Goal: Navigation & Orientation: Find specific page/section

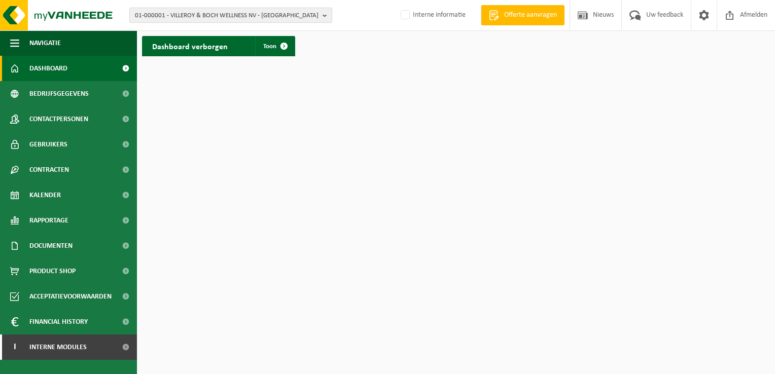
click at [219, 20] on span "01-000001 - VILLEROY & BOCH WELLNESS NV - ROESELARE" at bounding box center [227, 15] width 184 height 15
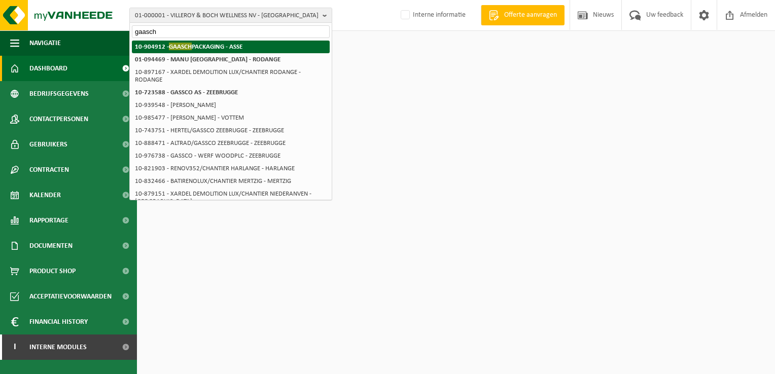
type input "gaasch"
click at [197, 43] on strong "10-904912 - GAASCH PACKAGING - ASSE" at bounding box center [189, 47] width 108 height 8
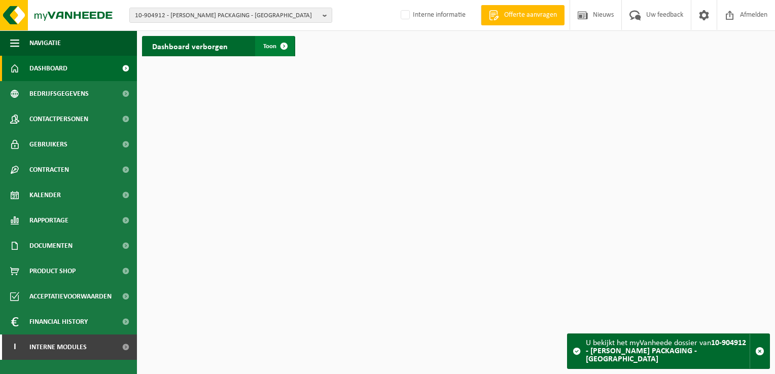
click at [276, 49] on span at bounding box center [284, 46] width 20 height 20
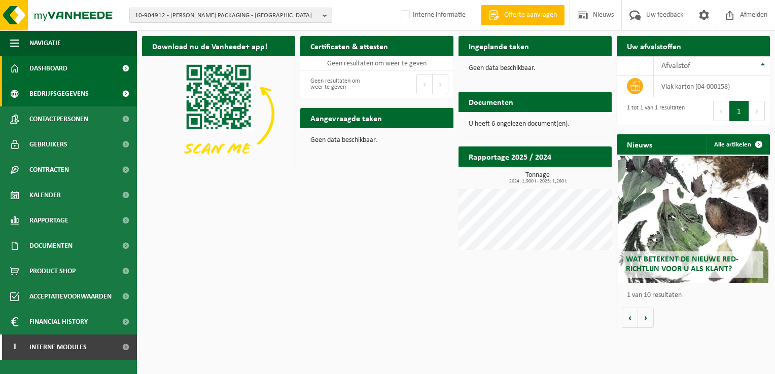
click at [55, 97] on span "Bedrijfsgegevens" at bounding box center [58, 93] width 59 height 25
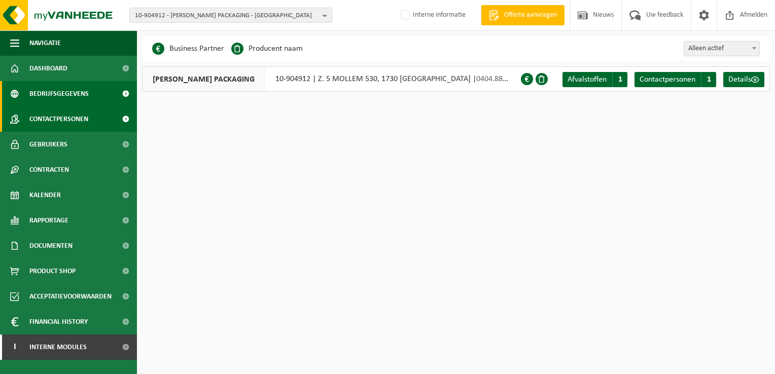
click at [51, 127] on span "Contactpersonen" at bounding box center [58, 119] width 59 height 25
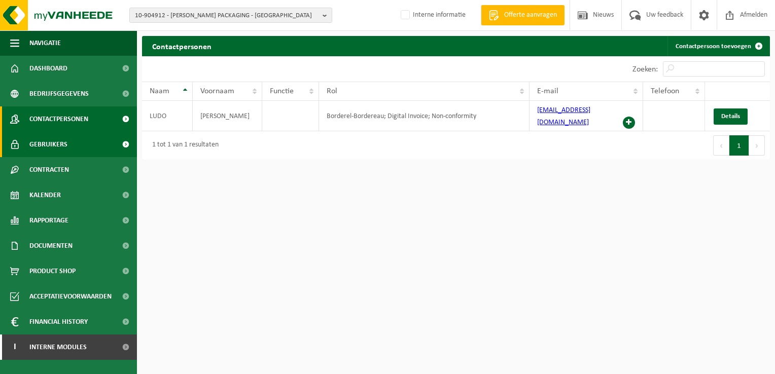
click at [52, 149] on span "Gebruikers" at bounding box center [48, 144] width 38 height 25
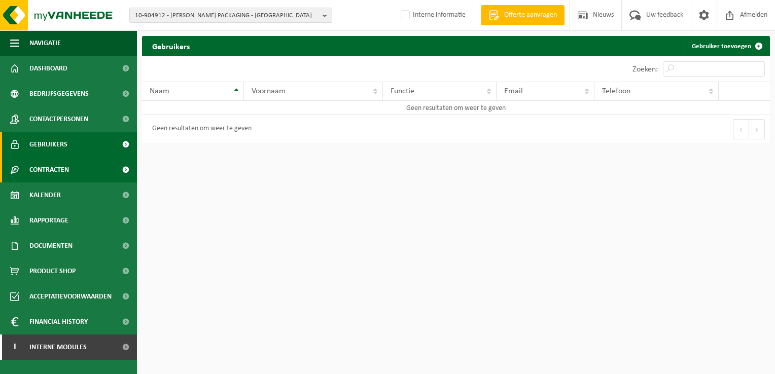
click at [41, 178] on span "Contracten" at bounding box center [49, 169] width 40 height 25
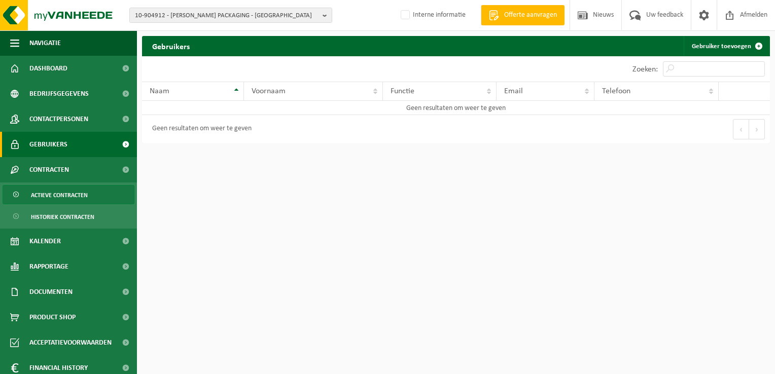
click at [50, 194] on span "Actieve contracten" at bounding box center [59, 195] width 57 height 19
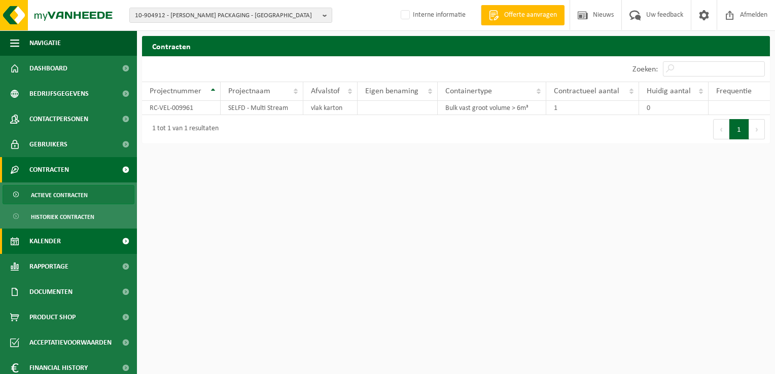
click at [65, 249] on link "Kalender" at bounding box center [68, 241] width 137 height 25
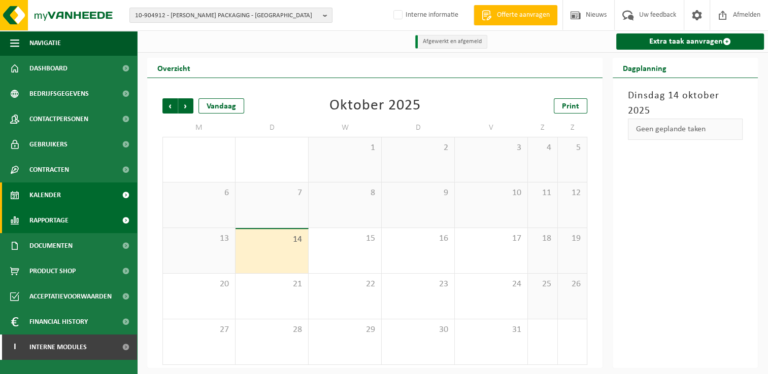
click at [64, 226] on span "Rapportage" at bounding box center [48, 220] width 39 height 25
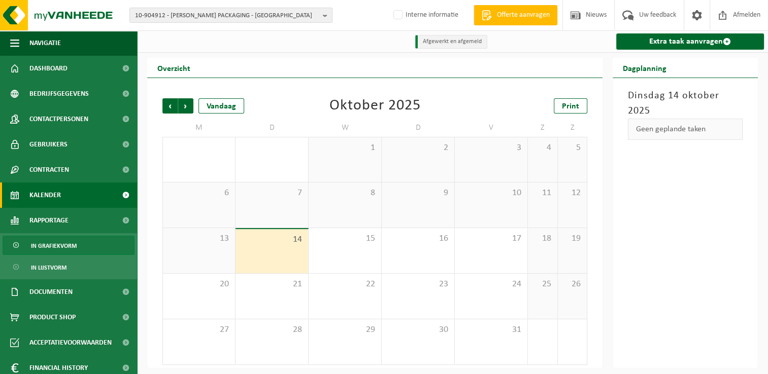
click at [74, 250] on span "In grafiekvorm" at bounding box center [54, 245] width 46 height 19
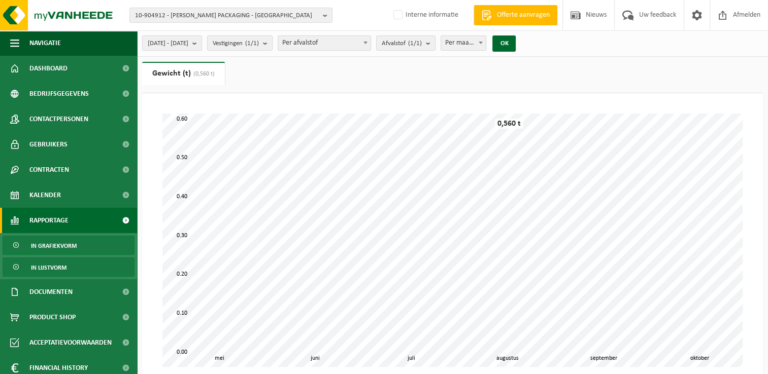
click at [64, 267] on span "In lijstvorm" at bounding box center [49, 267] width 36 height 19
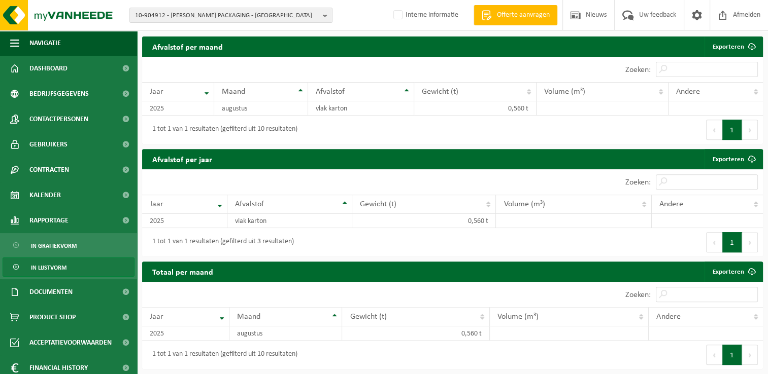
scroll to position [31, 0]
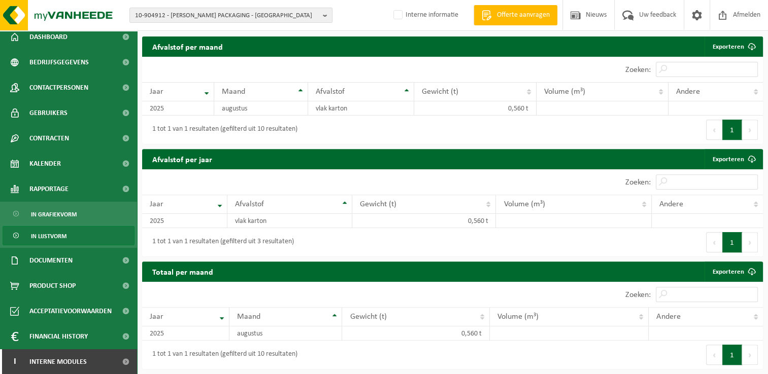
click at [49, 239] on span "In lijstvorm" at bounding box center [49, 236] width 36 height 19
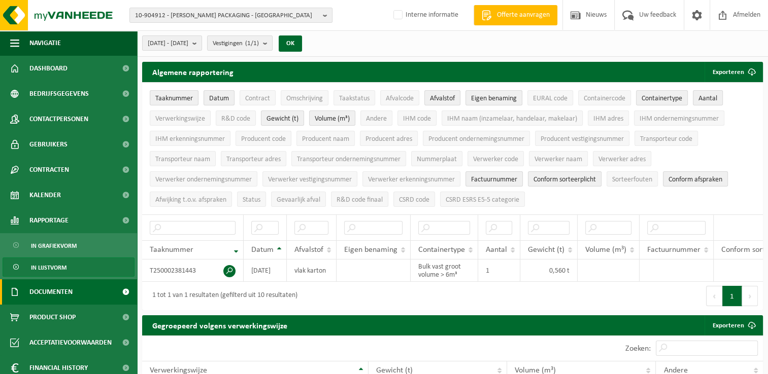
click at [41, 297] on span "Documenten" at bounding box center [50, 292] width 43 height 25
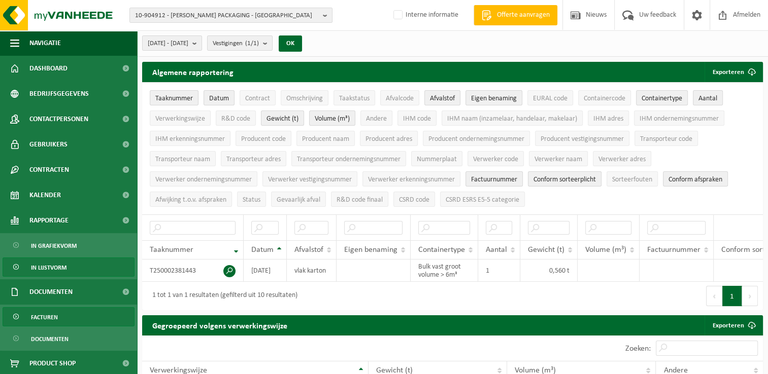
click at [41, 314] on span "Facturen" at bounding box center [44, 317] width 27 height 19
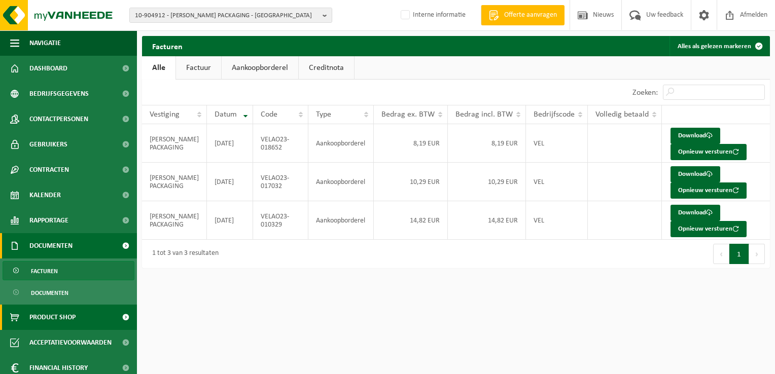
scroll to position [31, 0]
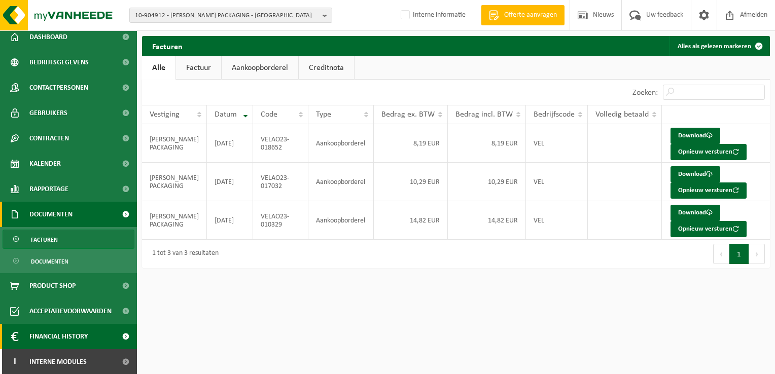
click at [68, 330] on span "Financial History" at bounding box center [58, 336] width 58 height 25
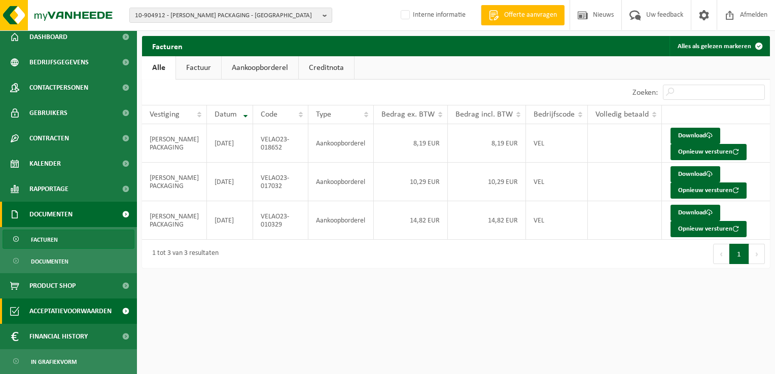
click at [63, 321] on span "Acceptatievoorwaarden" at bounding box center [70, 311] width 82 height 25
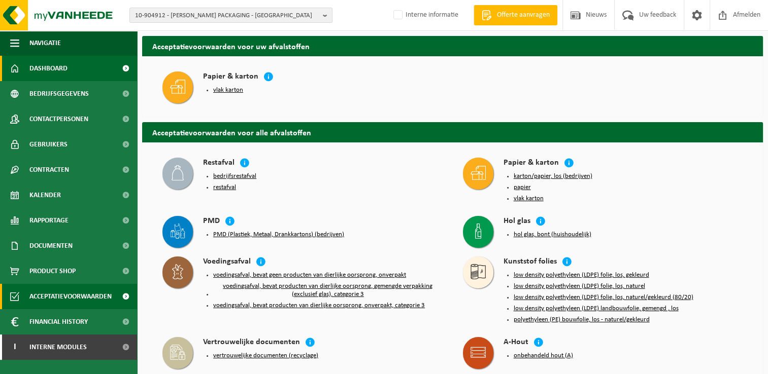
click at [55, 76] on span "Dashboard" at bounding box center [48, 68] width 38 height 25
